Goal: Information Seeking & Learning: Understand process/instructions

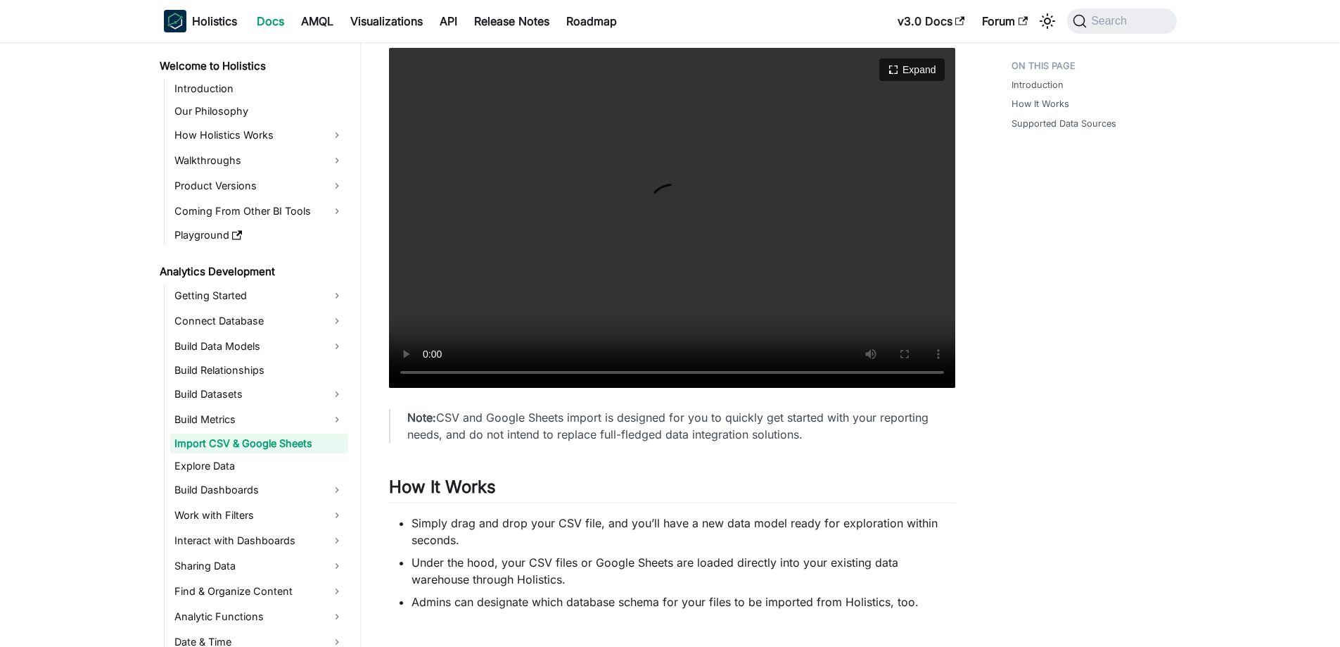
scroll to position [563, 0]
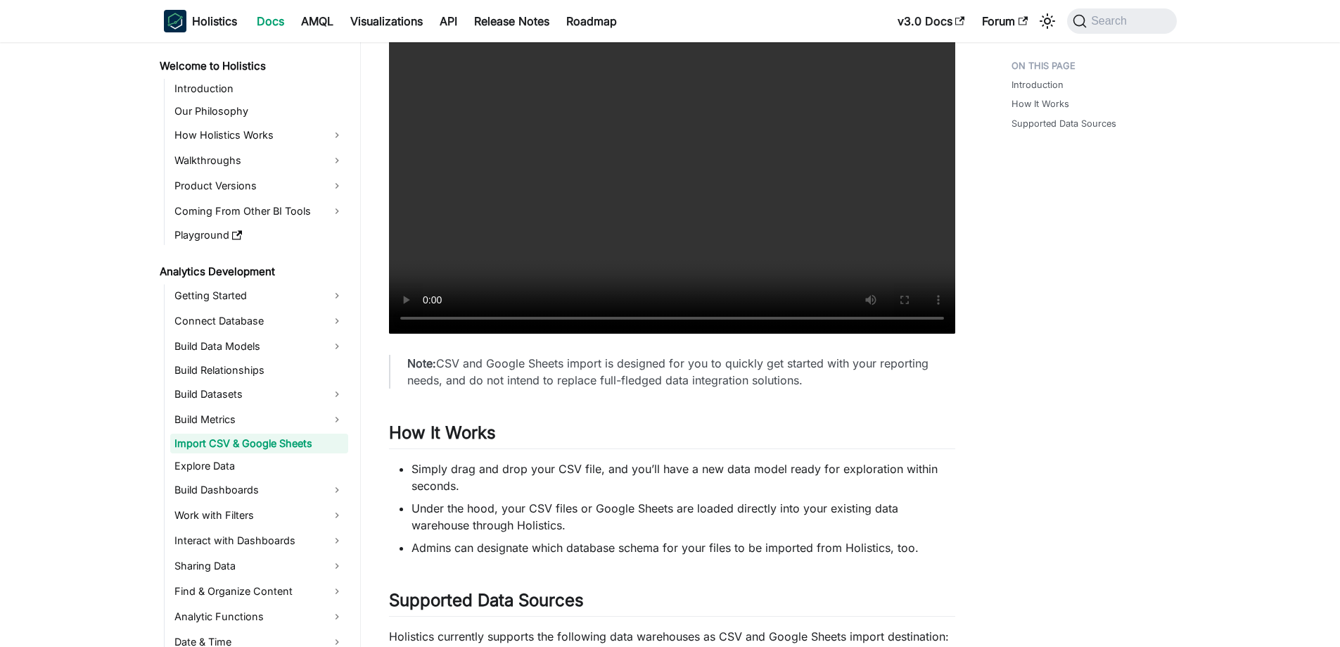
click at [775, 317] on video "Your browser does not support embedding video, but you can download it ." at bounding box center [672, 164] width 566 height 340
click at [884, 316] on video "Your browser does not support embedding video, but you can download it ." at bounding box center [672, 164] width 566 height 340
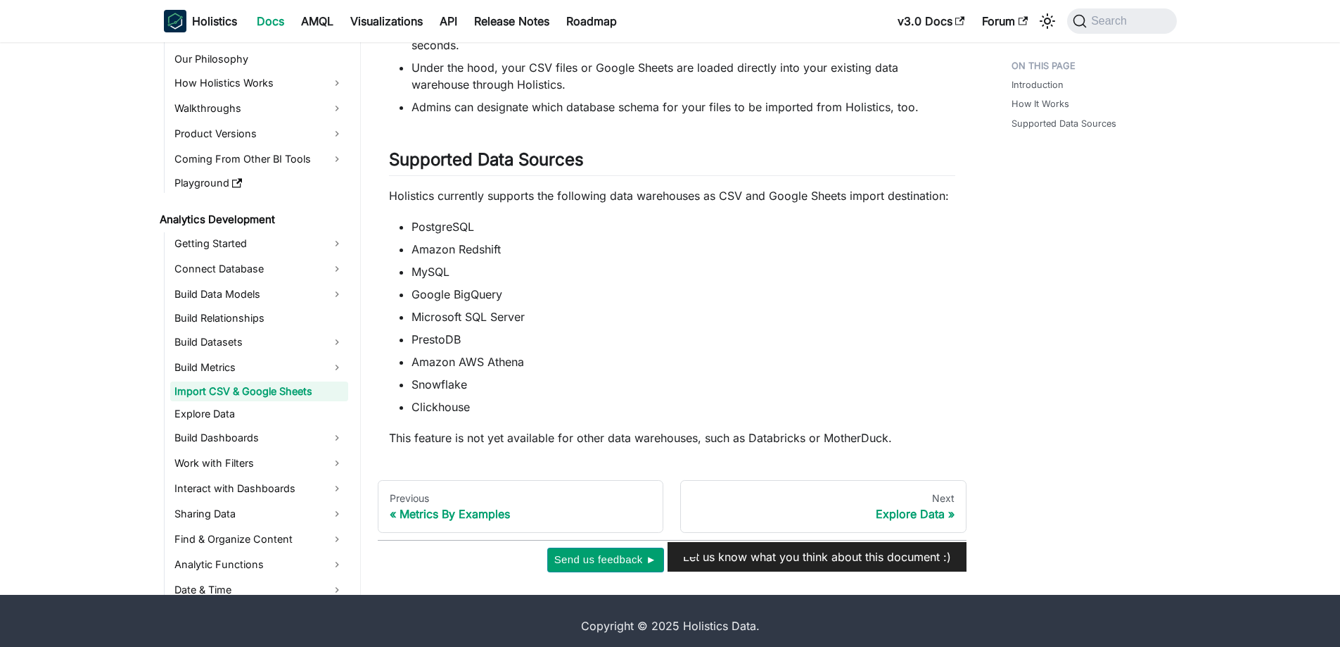
scroll to position [1013, 0]
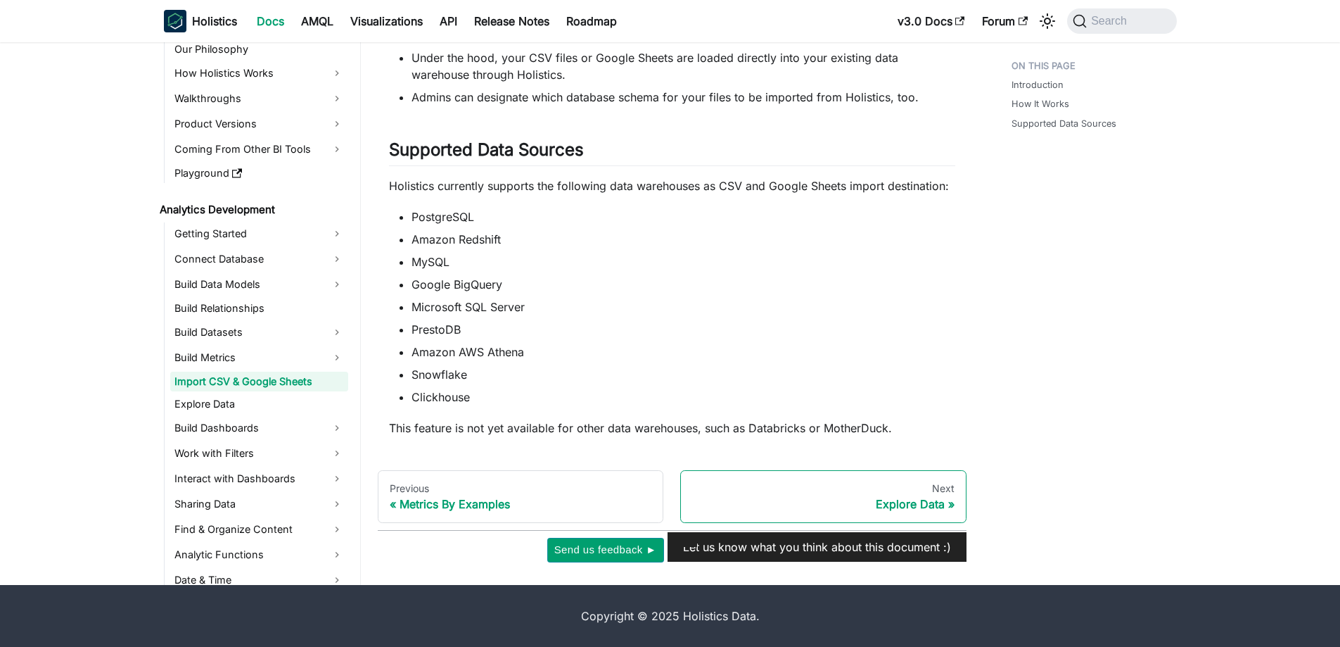
click at [867, 482] on div "Next" at bounding box center [823, 488] width 262 height 13
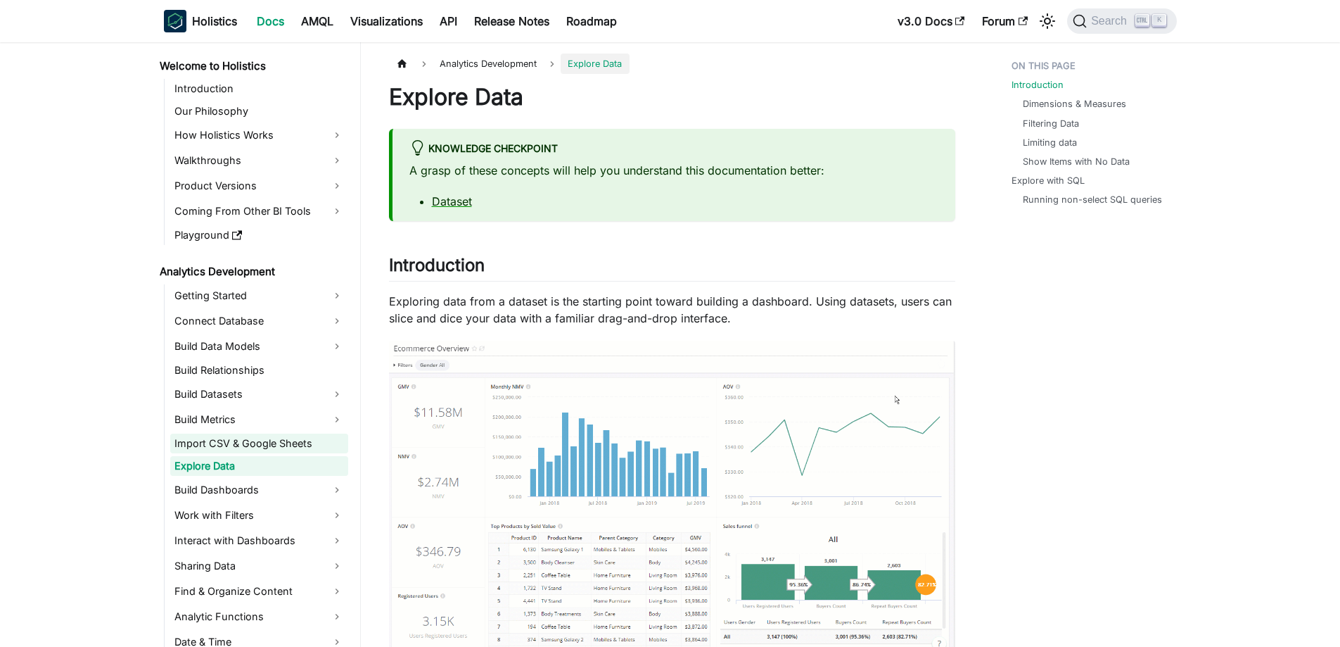
click at [220, 445] on link "Import CSV & Google Sheets" at bounding box center [259, 443] width 178 height 20
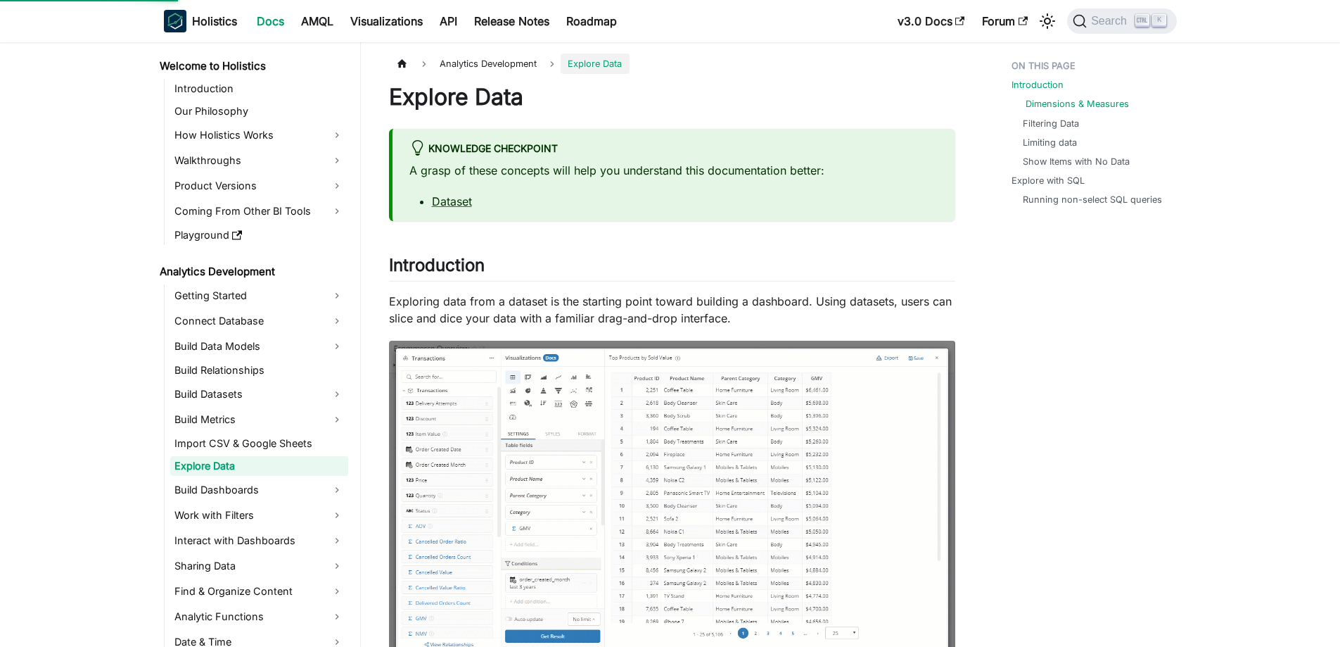
click at [1070, 103] on link "Dimensions & Measures" at bounding box center [1077, 103] width 103 height 13
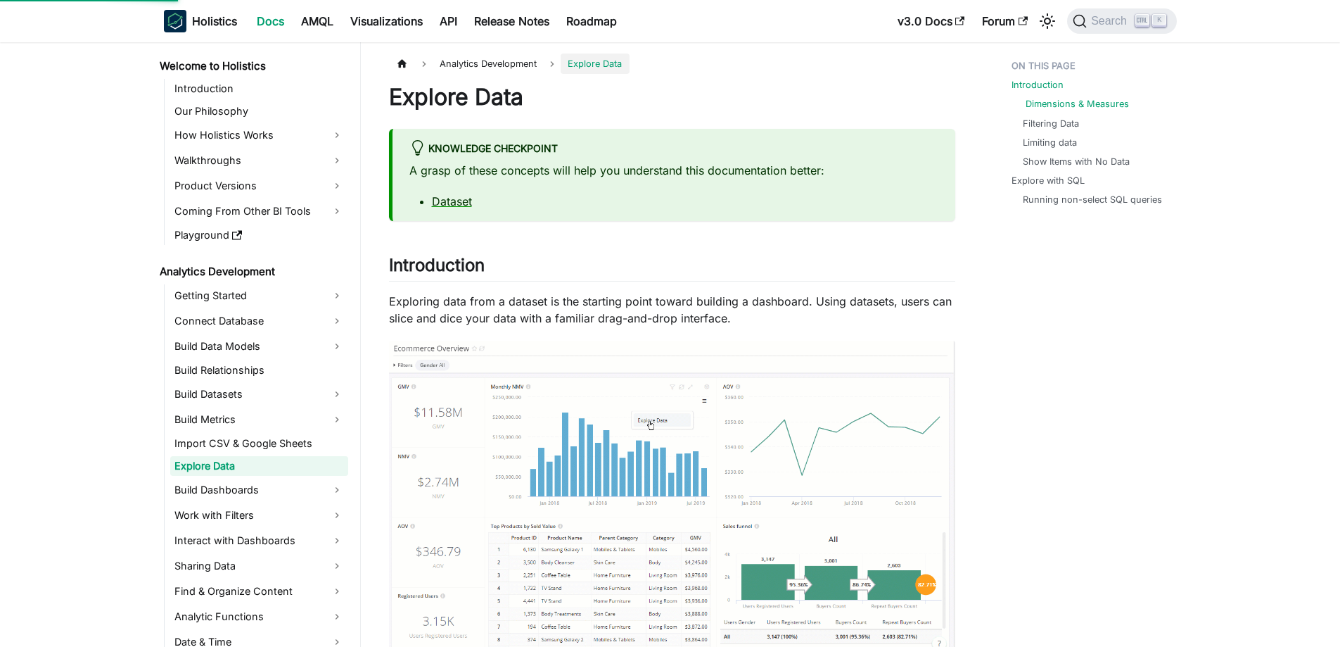
scroll to position [999, 0]
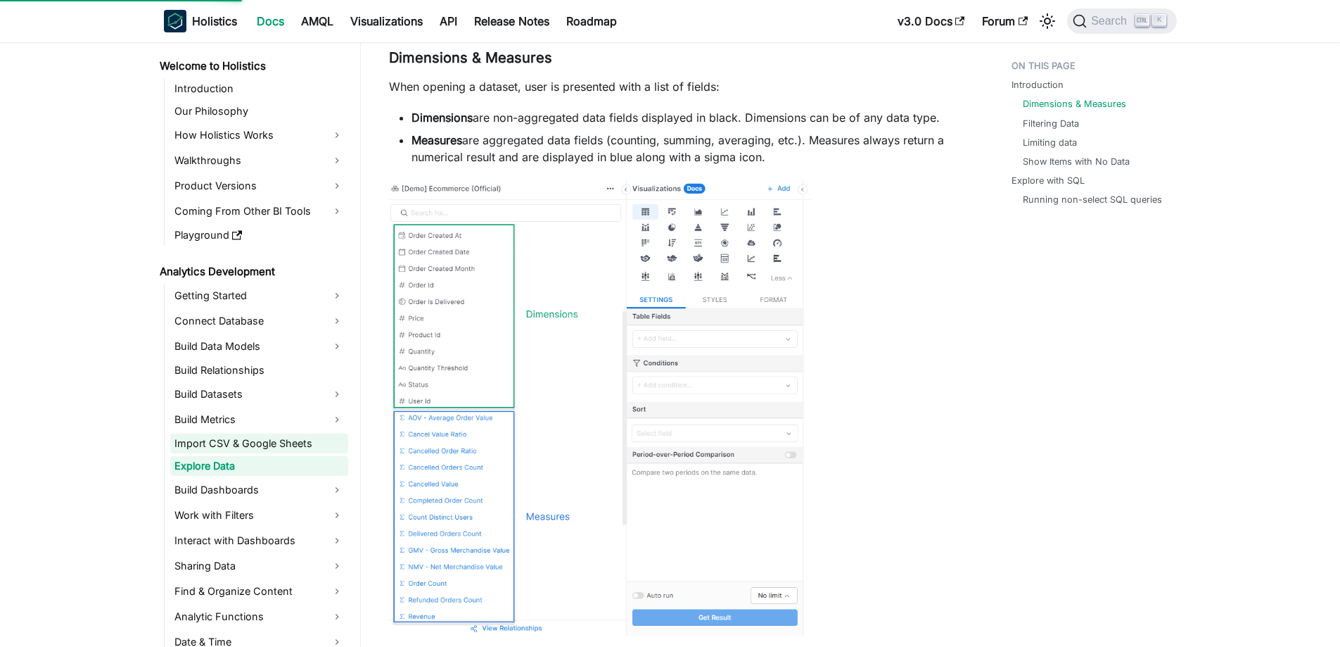
click at [272, 446] on link "Import CSV & Google Sheets" at bounding box center [259, 443] width 178 height 20
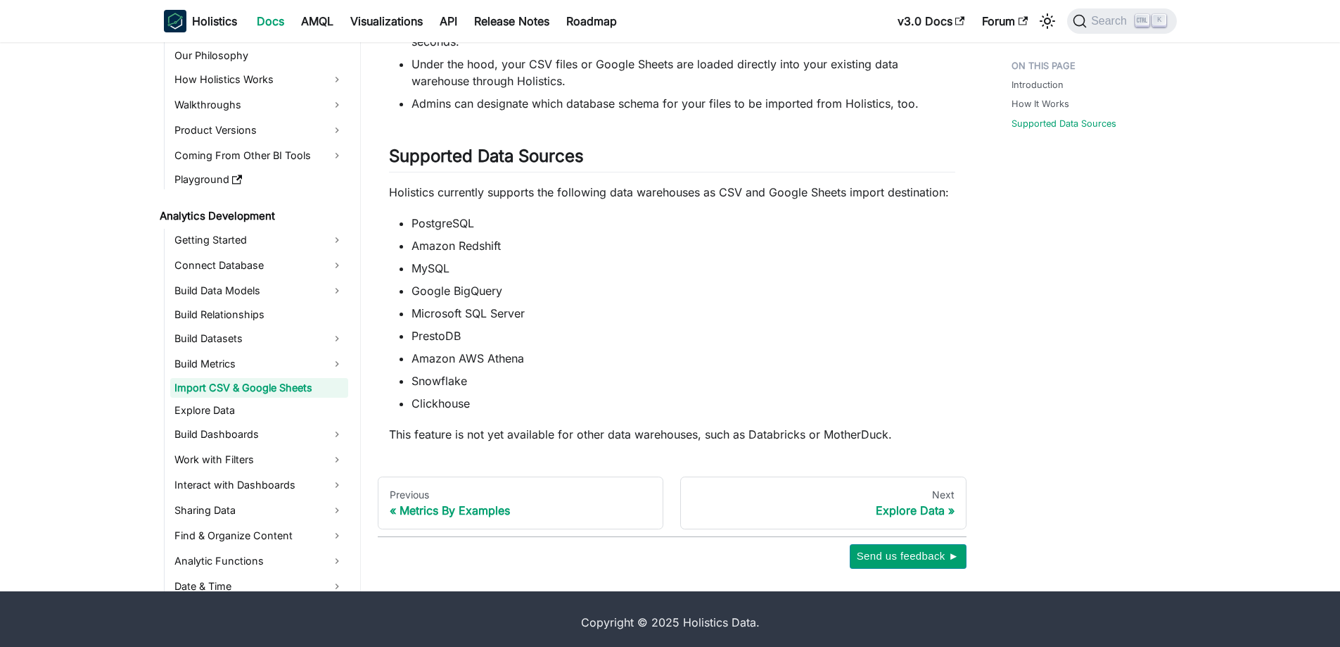
scroll to position [1013, 0]
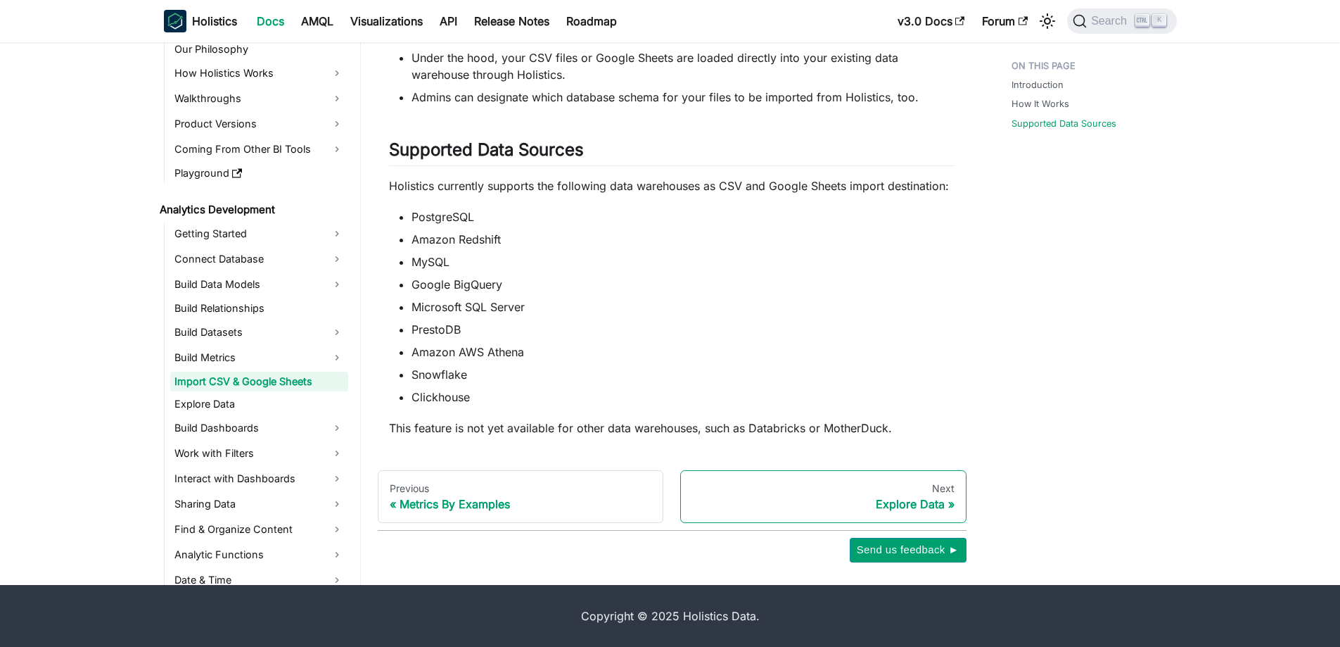
click at [945, 494] on div "Next" at bounding box center [823, 488] width 262 height 13
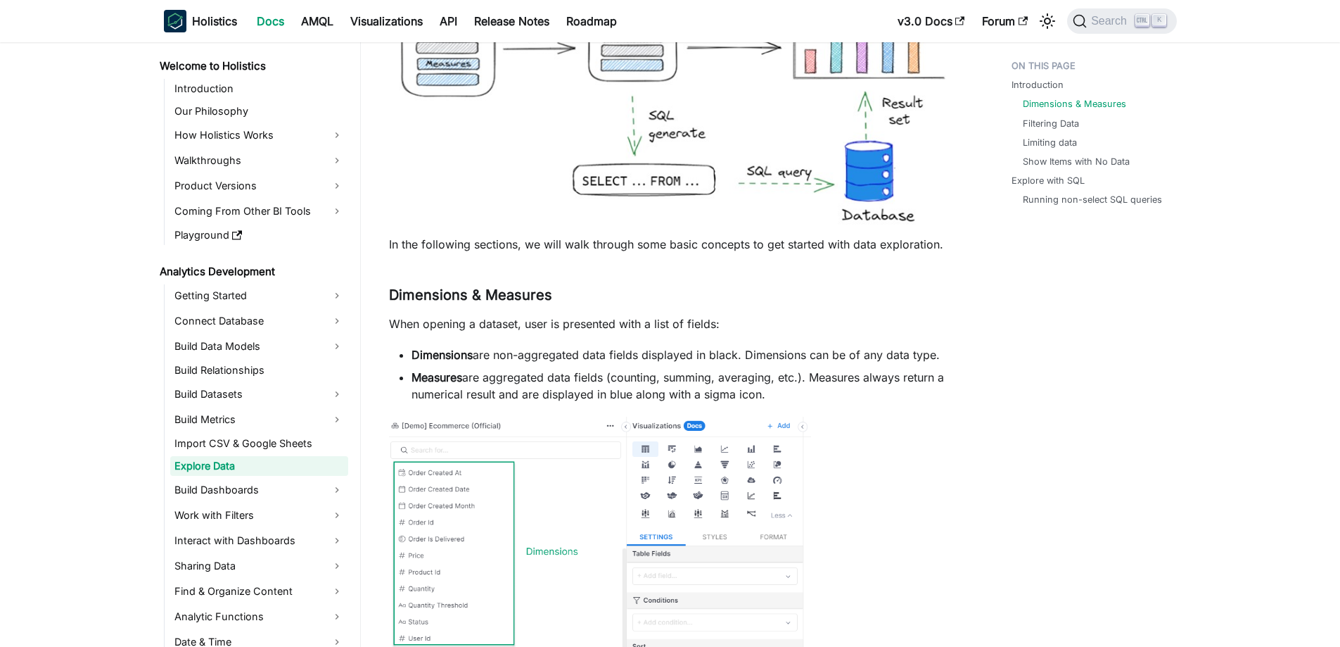
scroll to position [774, 0]
